Goal: Task Accomplishment & Management: Manage account settings

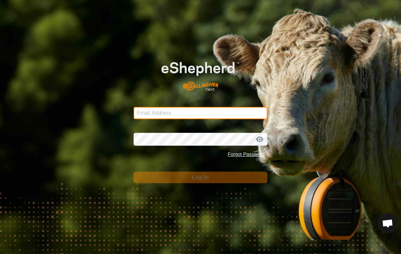
click at [177, 113] on input "Email Address" at bounding box center [201, 113] width 134 height 12
type input "[EMAIL_ADDRESS][DOMAIN_NAME]"
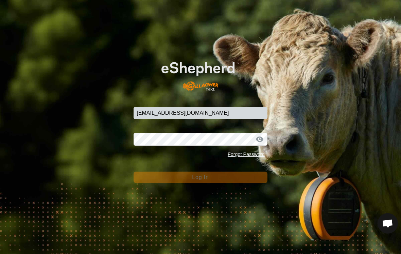
click at [200, 177] on button "Log In" at bounding box center [201, 177] width 134 height 12
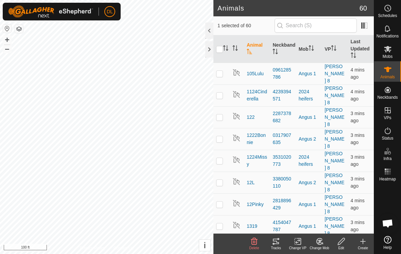
click at [276, 241] on icon at bounding box center [276, 240] width 6 height 5
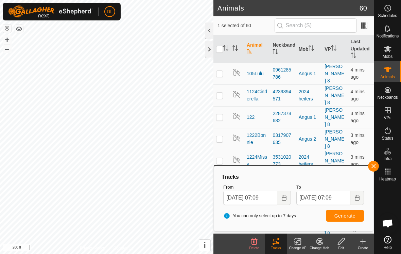
click at [375, 168] on button "button" at bounding box center [373, 166] width 11 height 11
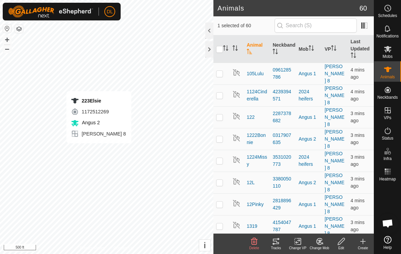
checkbox input "true"
checkbox input "false"
click at [276, 243] on icon at bounding box center [276, 240] width 6 height 5
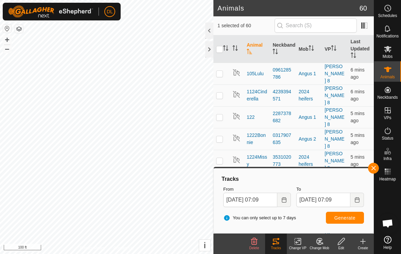
click at [378, 168] on button "button" at bounding box center [373, 168] width 11 height 11
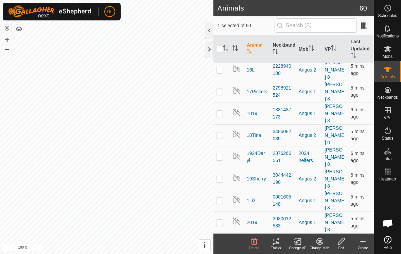
scroll to position [329, 0]
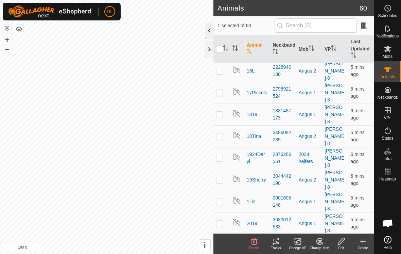
click at [209, 33] on div at bounding box center [209, 30] width 8 height 16
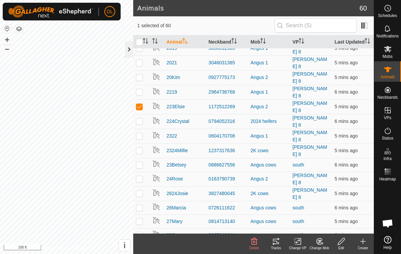
click at [127, 49] on div at bounding box center [129, 49] width 8 height 16
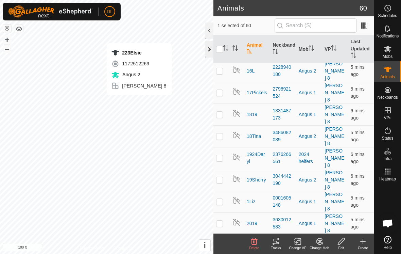
checkbox input "false"
